Goal: Check status: Check status

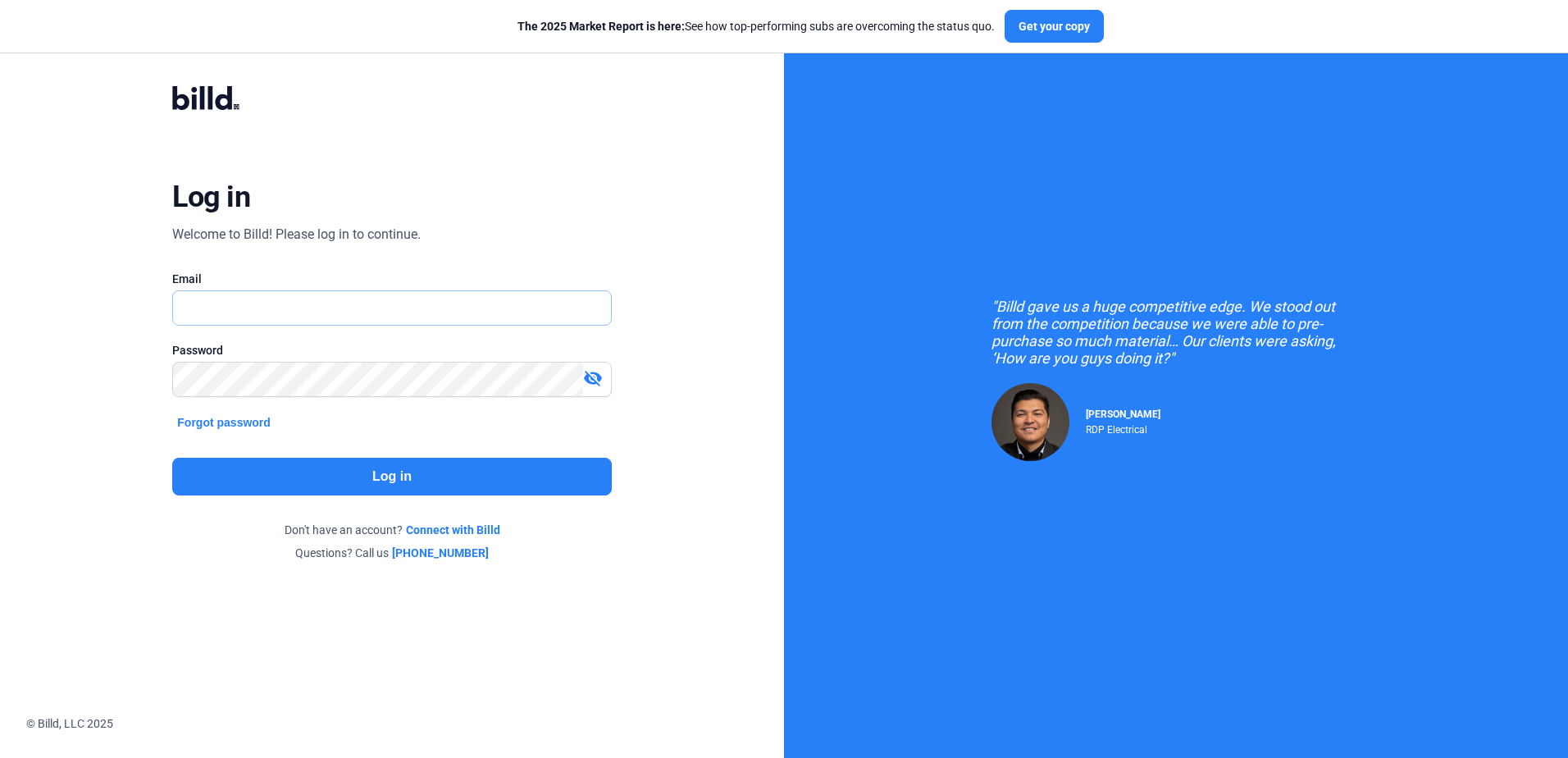
type input "[PERSON_NAME][EMAIL_ADDRESS][DOMAIN_NAME]"
click at [452, 477] on button "Log in" at bounding box center [392, 477] width 439 height 38
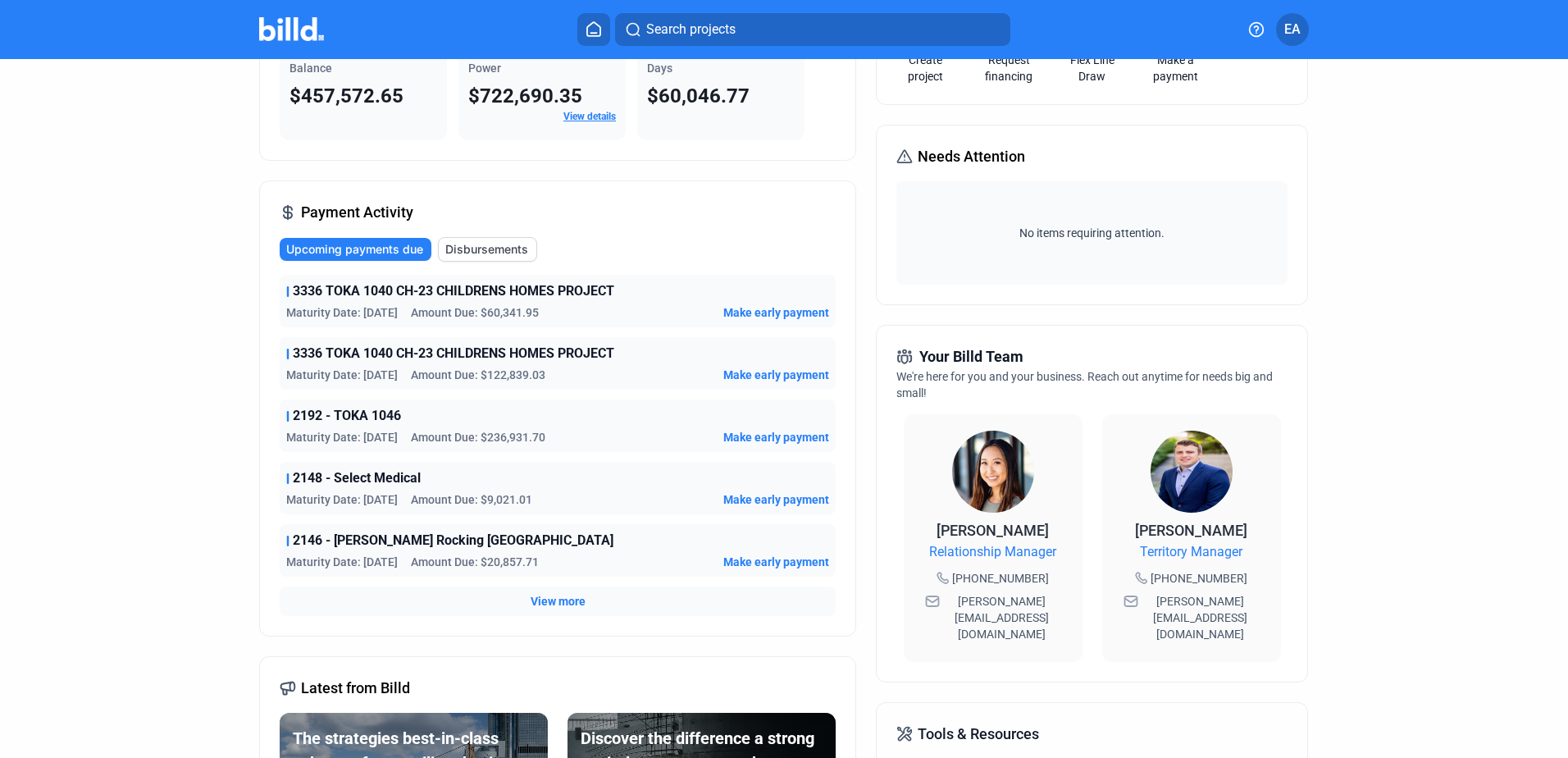
scroll to position [164, 0]
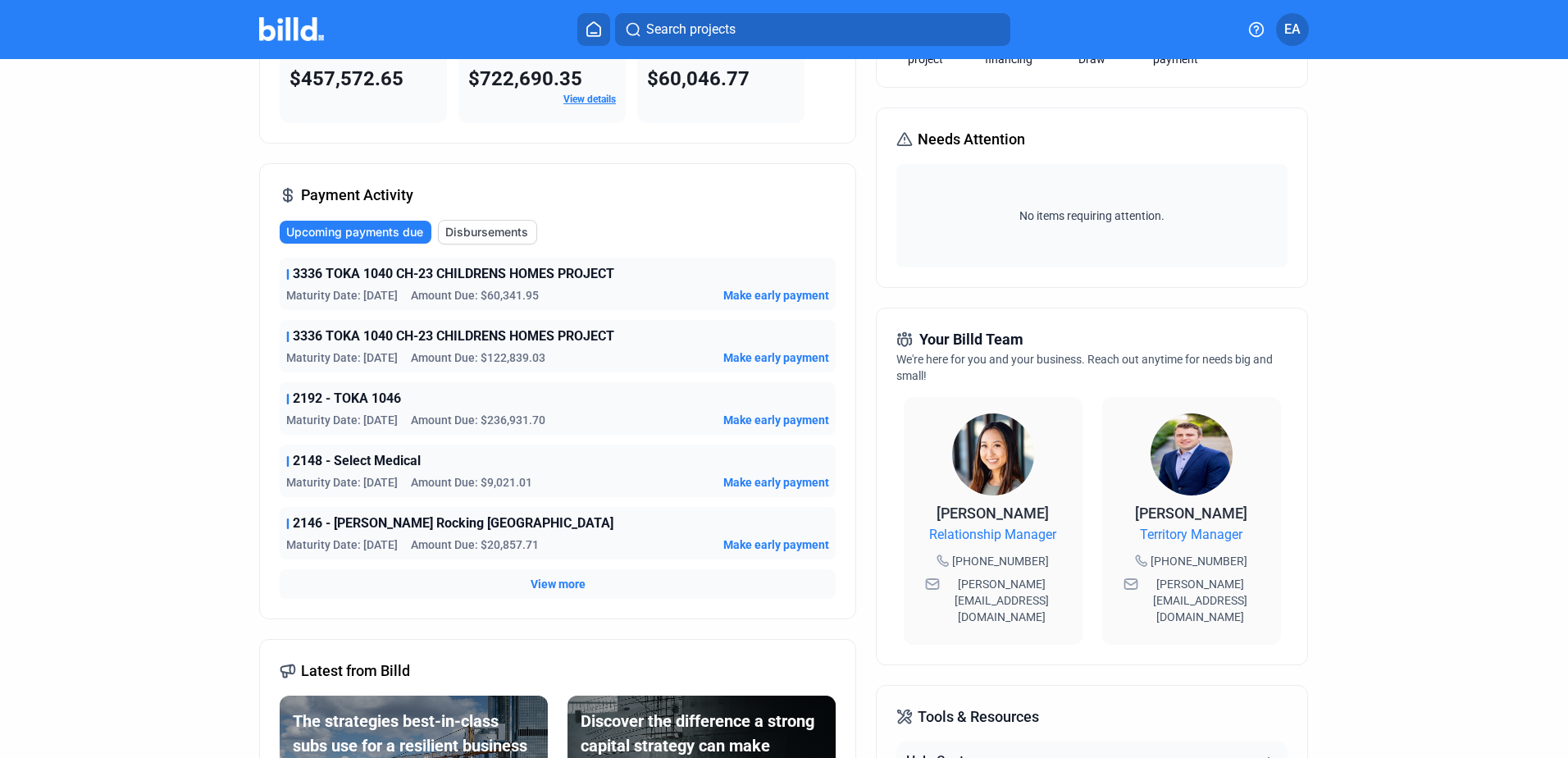
click at [564, 582] on span "View more" at bounding box center [557, 584] width 55 height 16
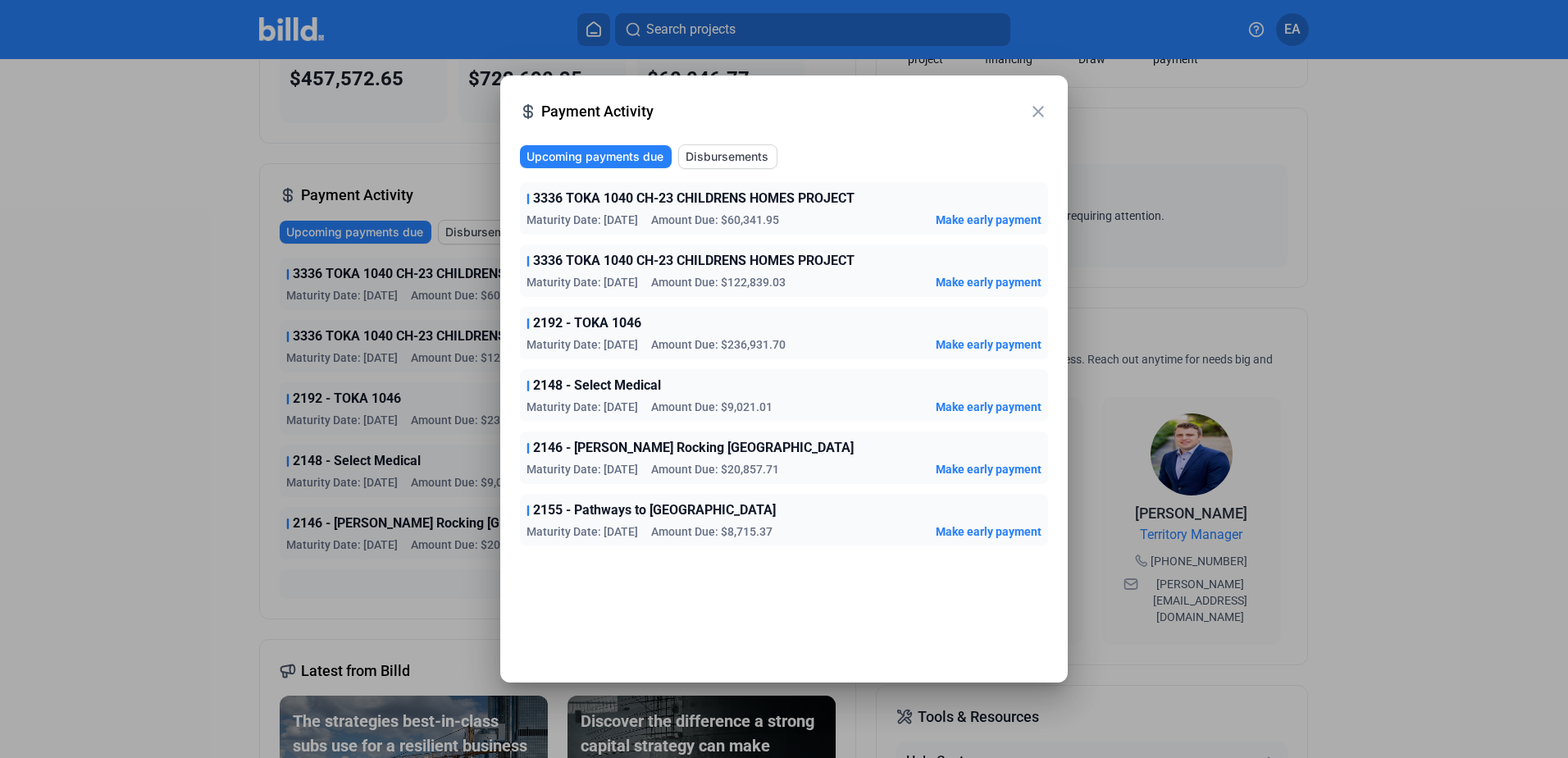
click at [733, 148] on span "Disbursements" at bounding box center [727, 156] width 83 height 16
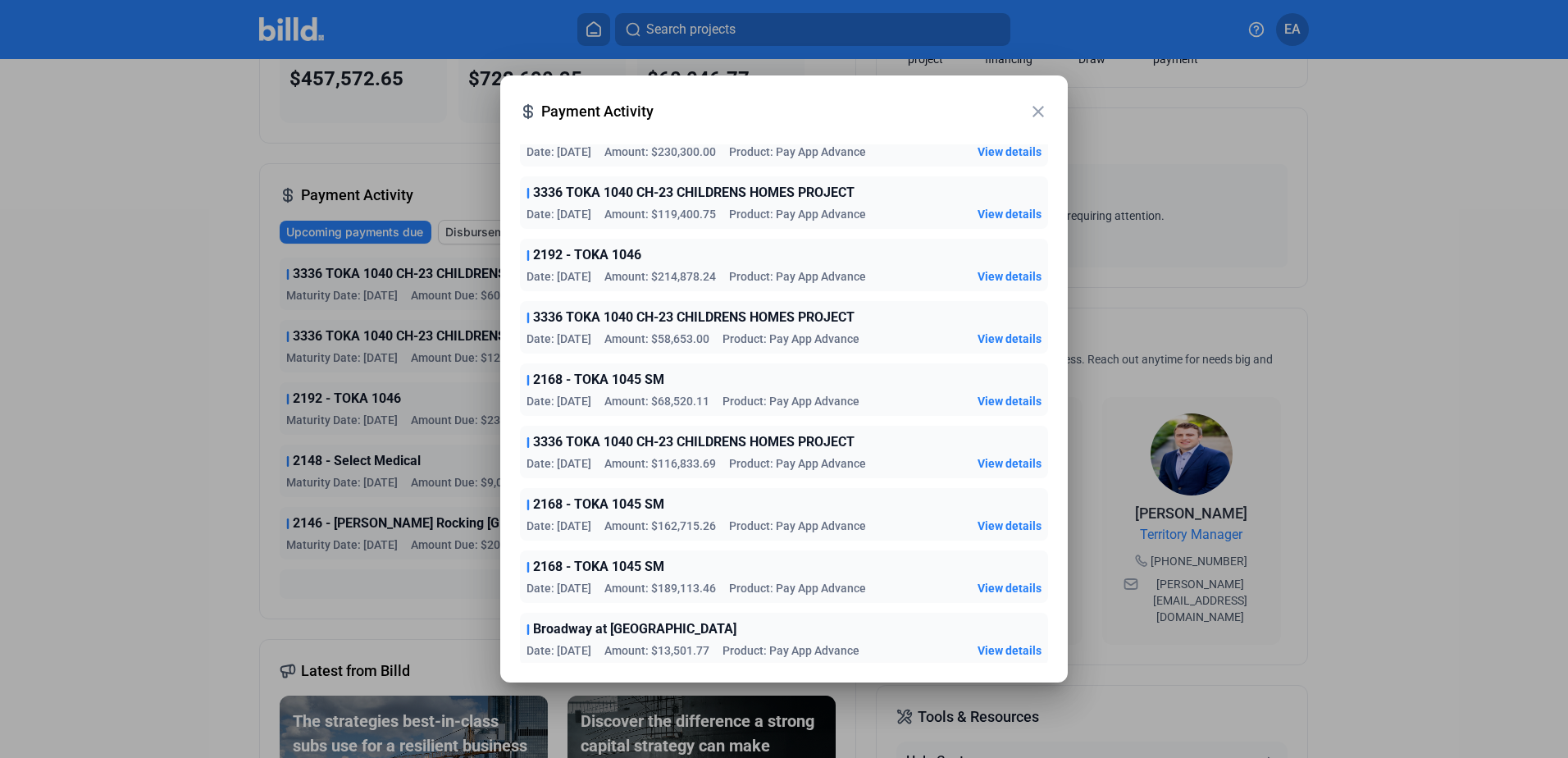
scroll to position [258, 0]
click at [1038, 102] on mat-icon "close" at bounding box center [1038, 111] width 20 height 20
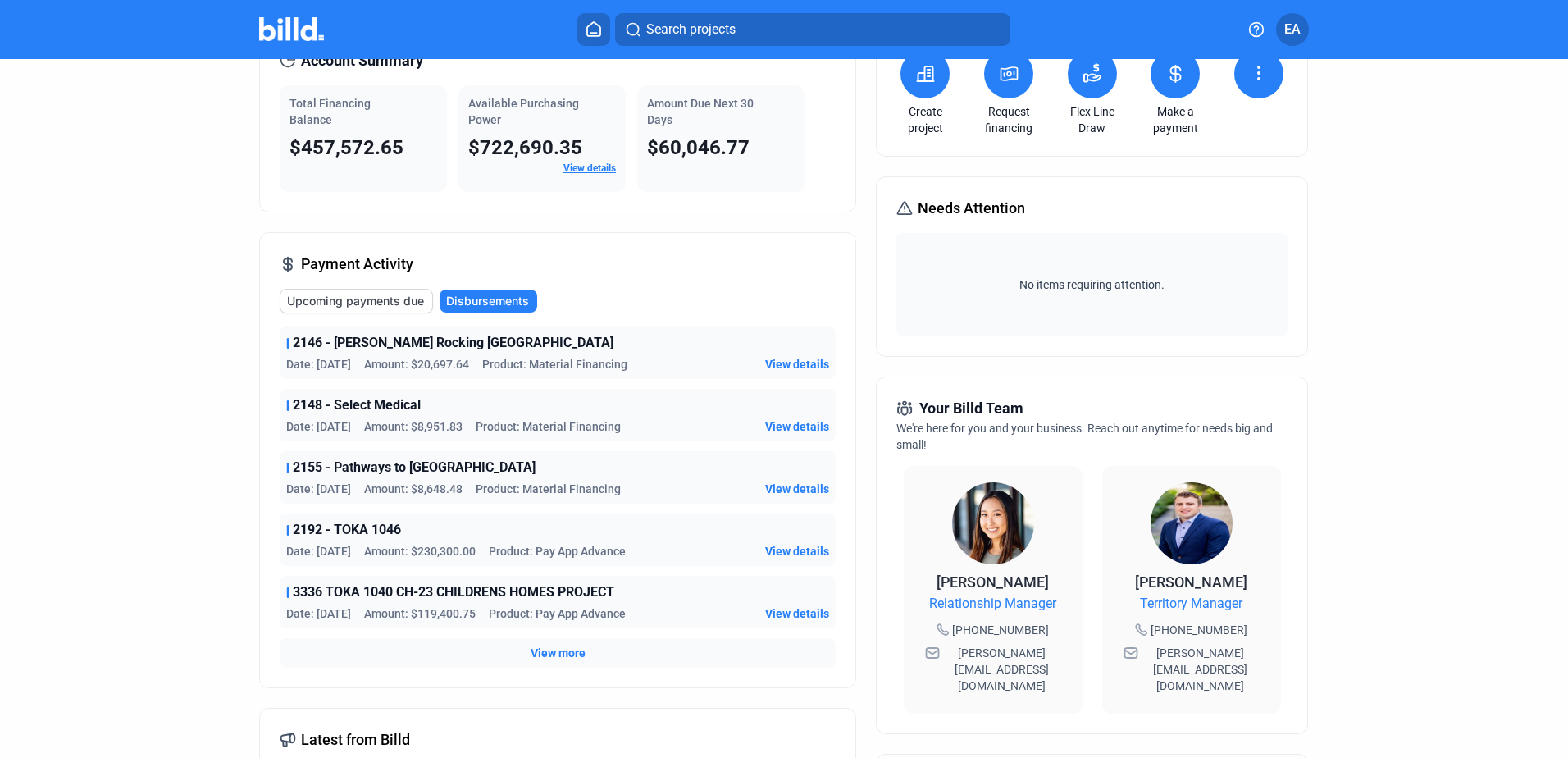
scroll to position [0, 0]
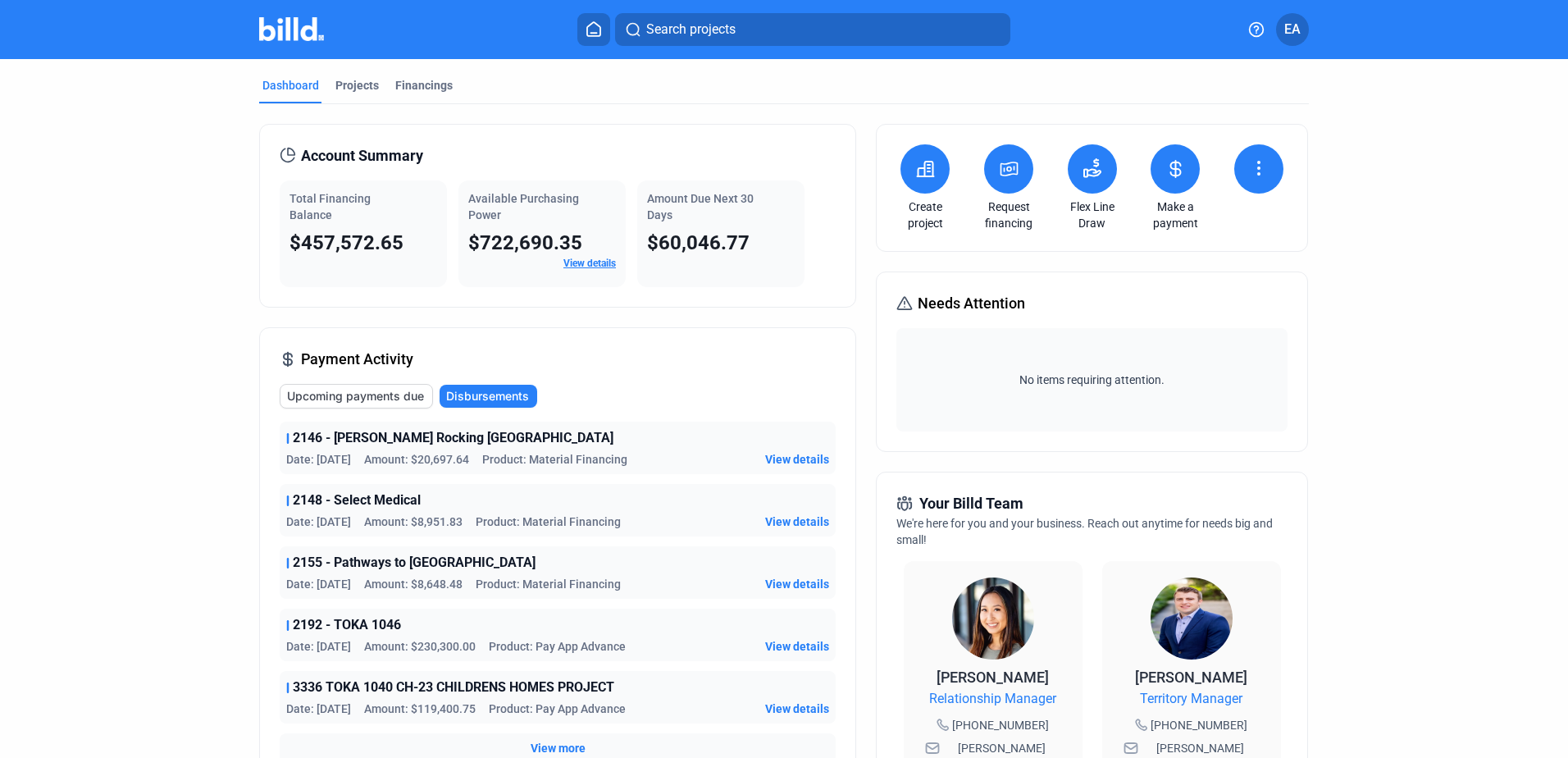
click at [440, 76] on mat-tab-group "Dashboard Projects Financings Account Summary Total Financing Balance $457,572.…" at bounding box center [784, 618] width 1050 height 1119
drag, startPoint x: 440, startPoint y: 76, endPoint x: 434, endPoint y: 83, distance: 9.2
click at [434, 83] on div "Financings" at bounding box center [424, 85] width 57 height 16
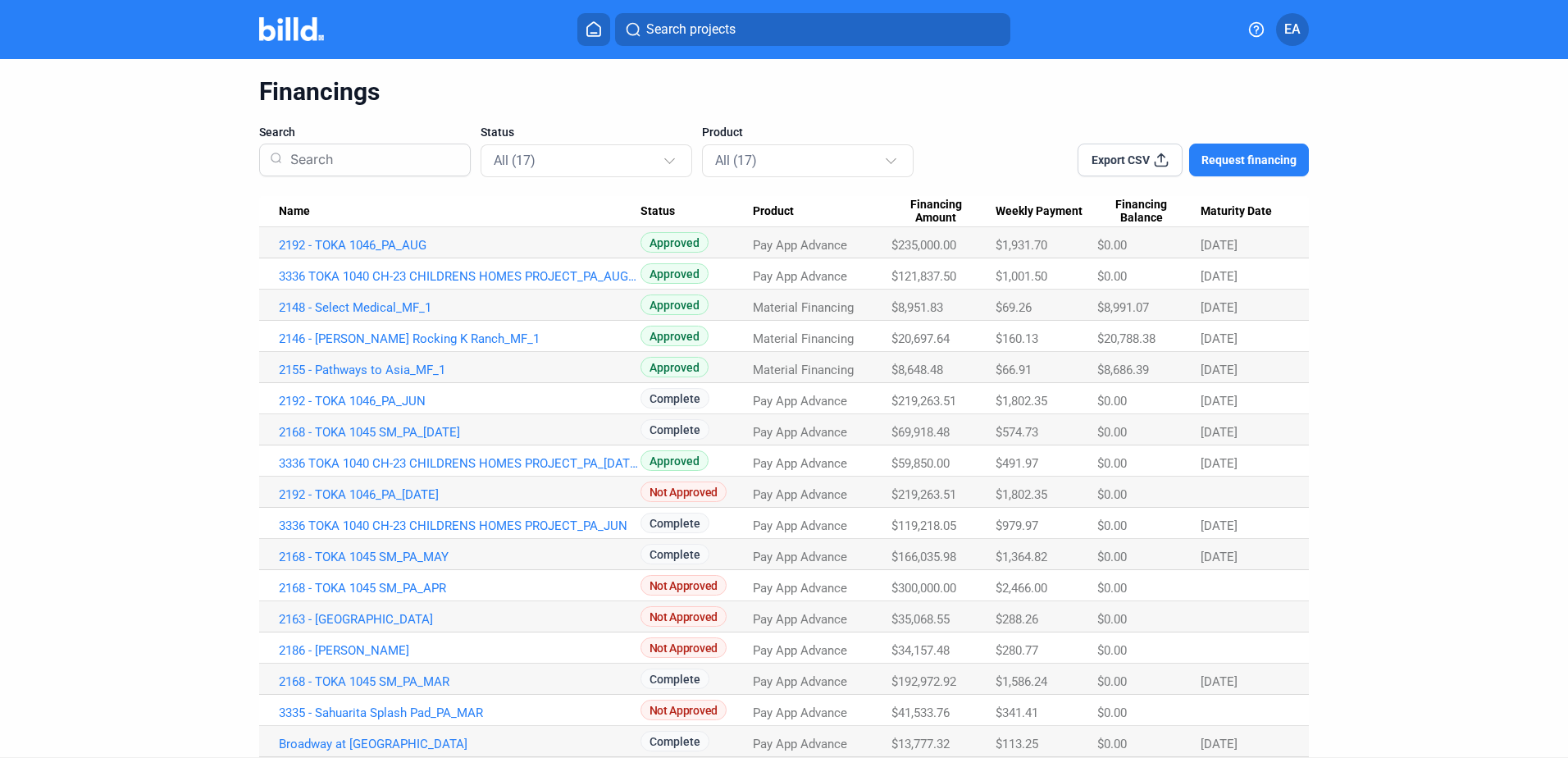
scroll to position [88, 0]
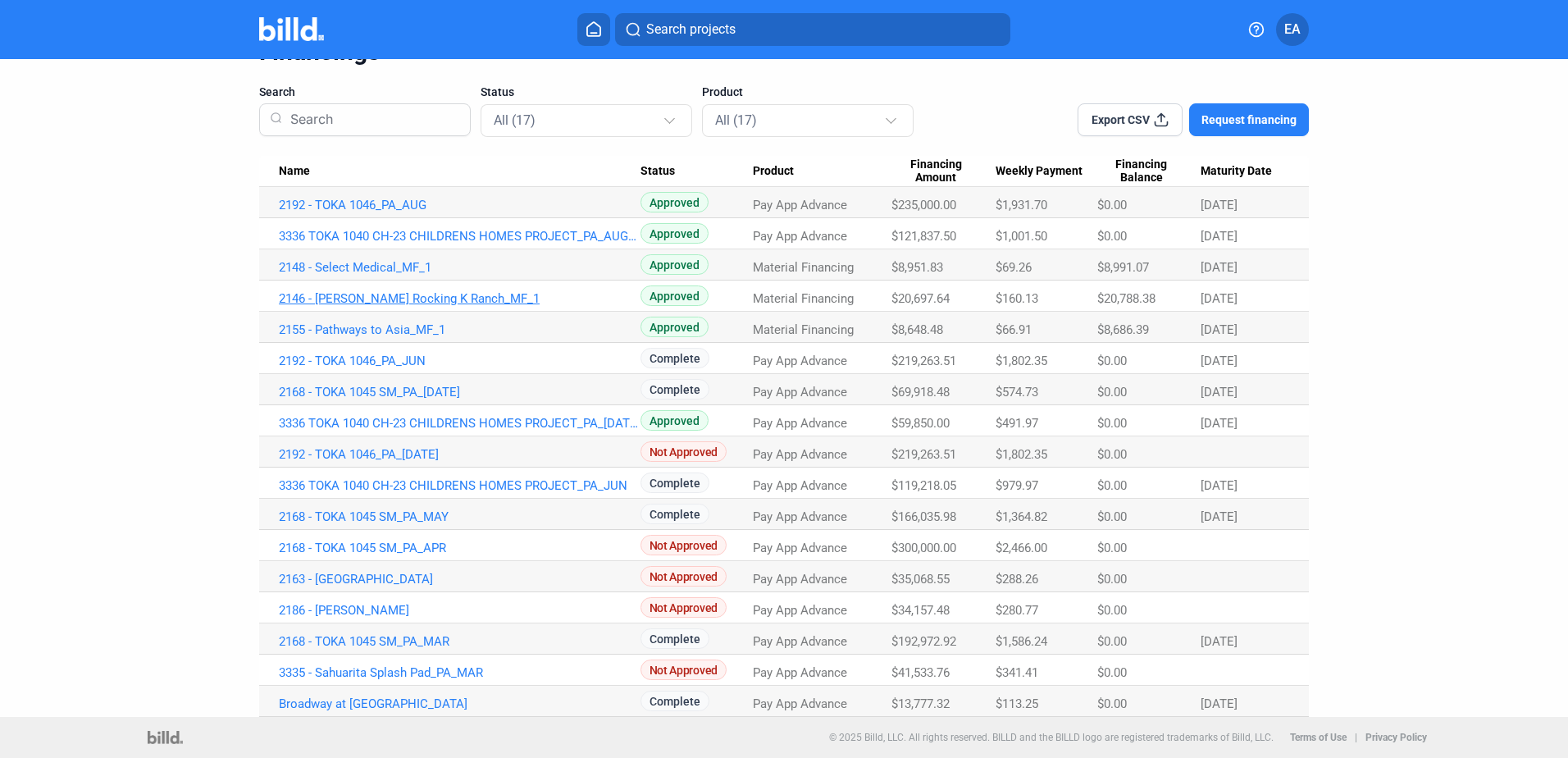
click at [334, 293] on link "2146 - [PERSON_NAME] Rocking K Ranch_MF_1" at bounding box center [459, 298] width 361 height 15
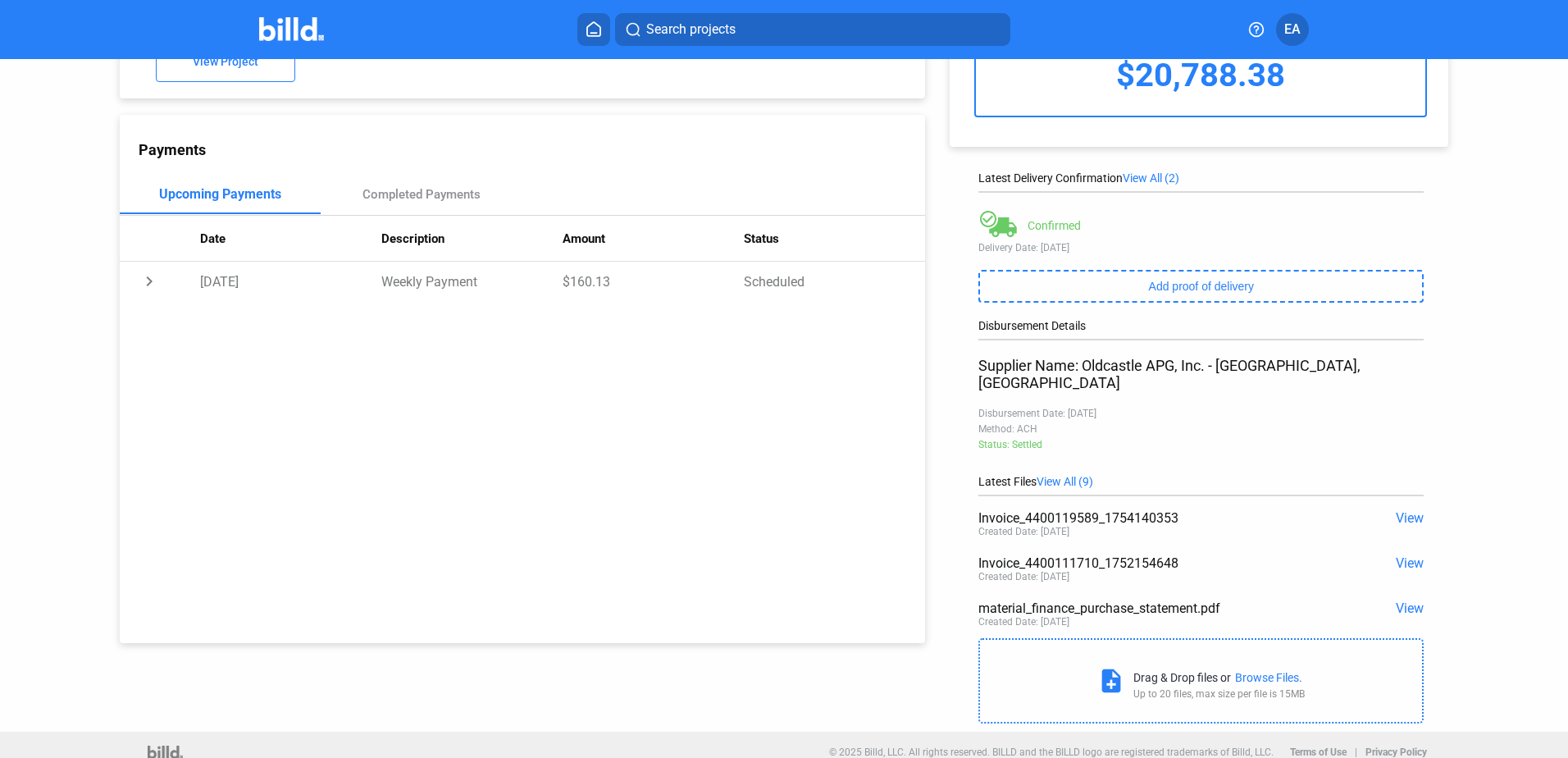
scroll to position [134, 0]
click at [410, 188] on div "Completed Payments" at bounding box center [421, 193] width 202 height 39
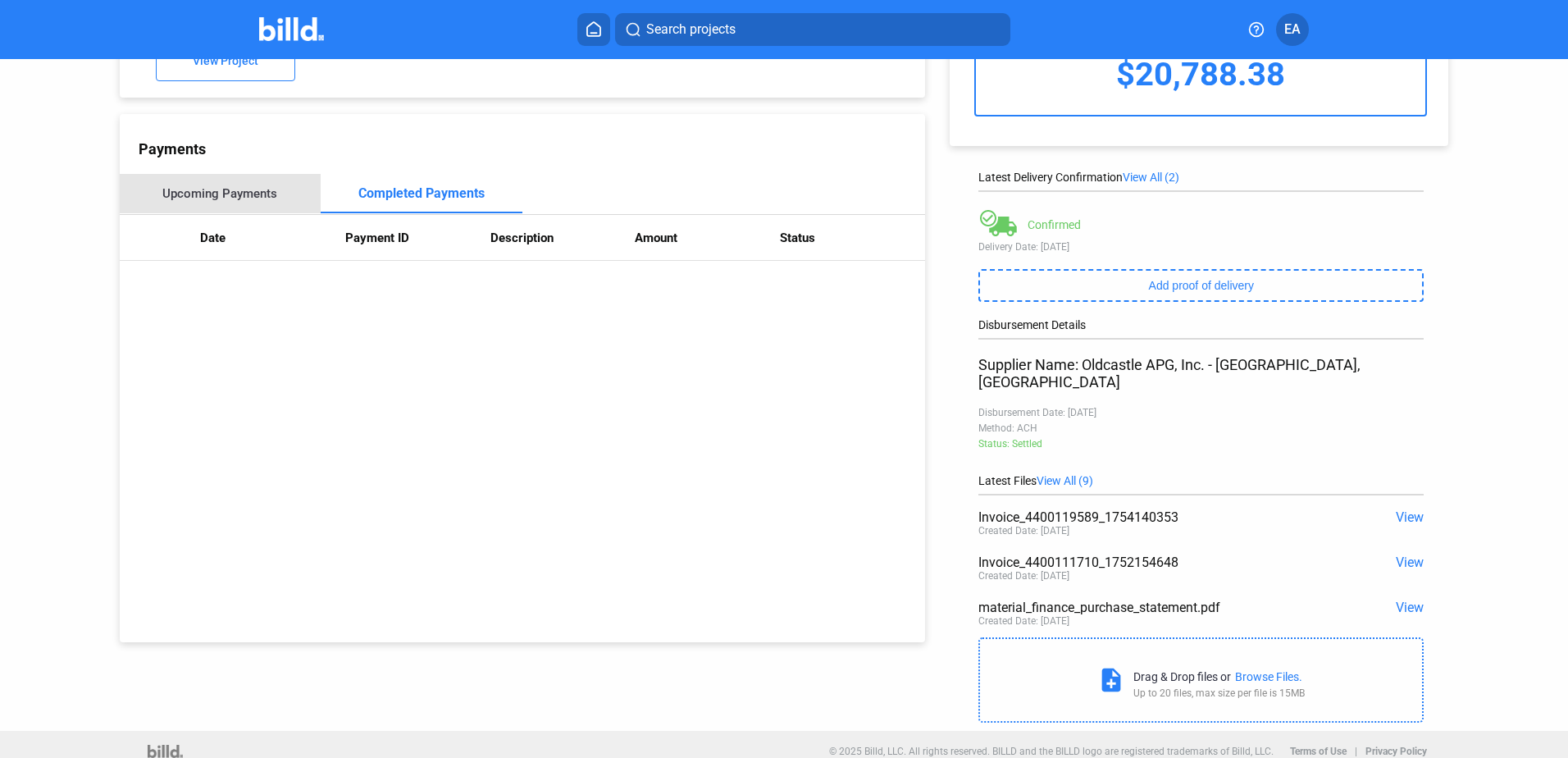
click at [240, 201] on div "Upcoming Payments" at bounding box center [219, 193] width 114 height 15
